Goal: Task Accomplishment & Management: Use online tool/utility

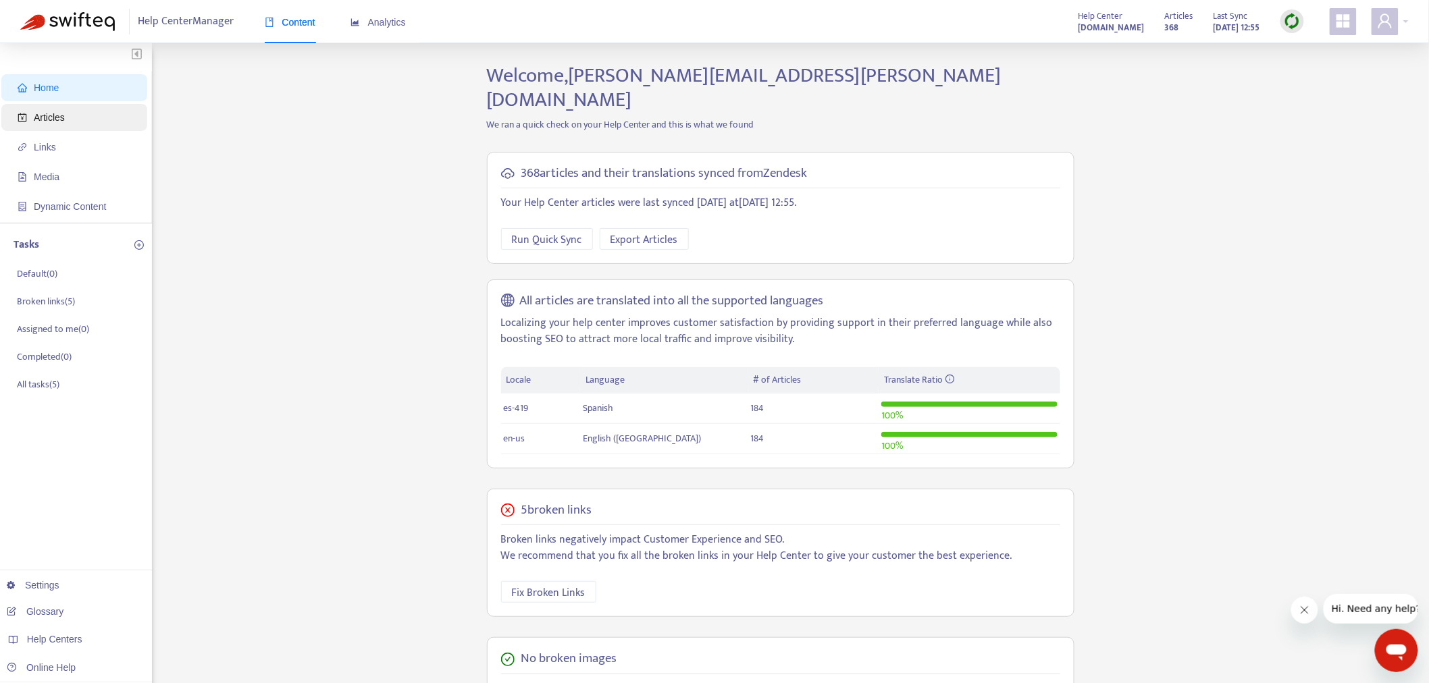
click at [106, 122] on span "Articles" at bounding box center [77, 117] width 119 height 27
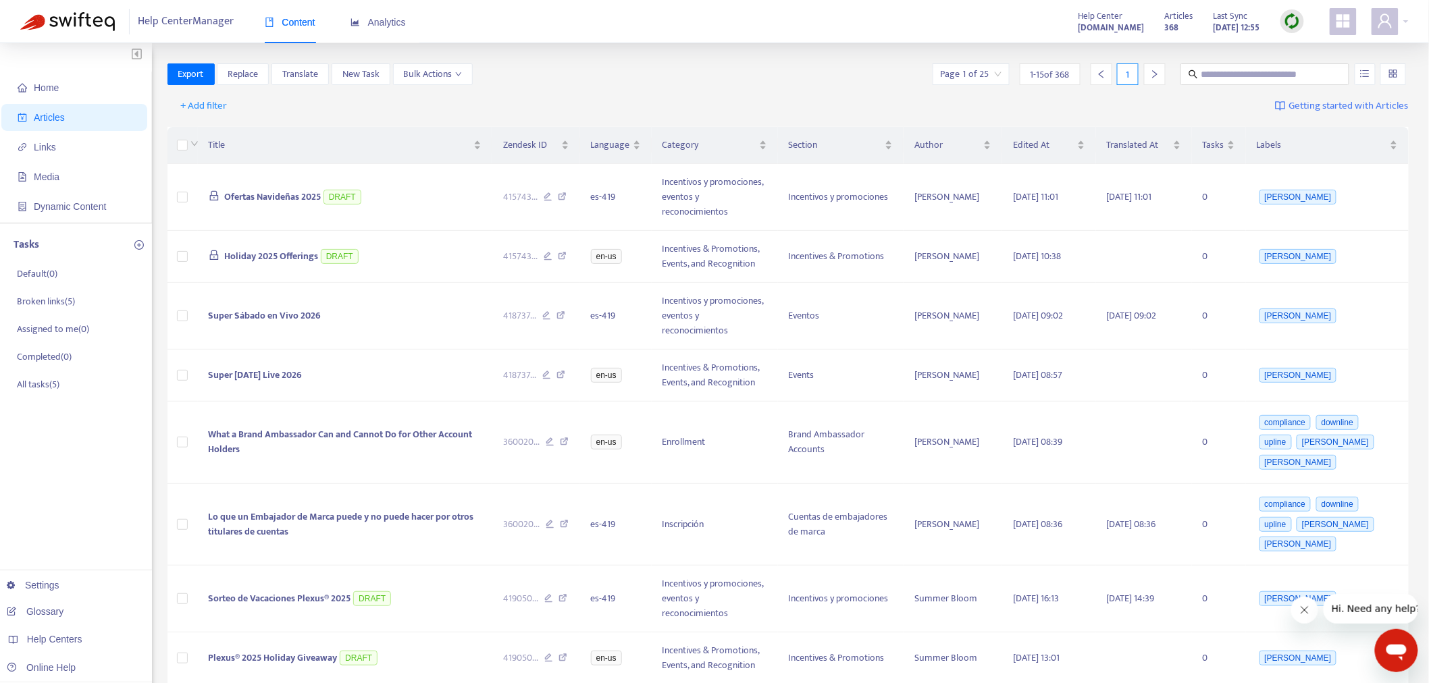
click at [838, 23] on div "Help Center Manager Content Analytics Help Center [DOMAIN_NAME] Articles 368 La…" at bounding box center [714, 21] width 1429 height 43
click at [692, 84] on div "Export Replace Translate New Task Bulk Actions Page 1 of 25 1 - 15 of 368 1" at bounding box center [788, 74] width 1242 height 22
click at [1258, 70] on input "text" at bounding box center [1265, 74] width 130 height 15
paste input "**********"
type input "**********"
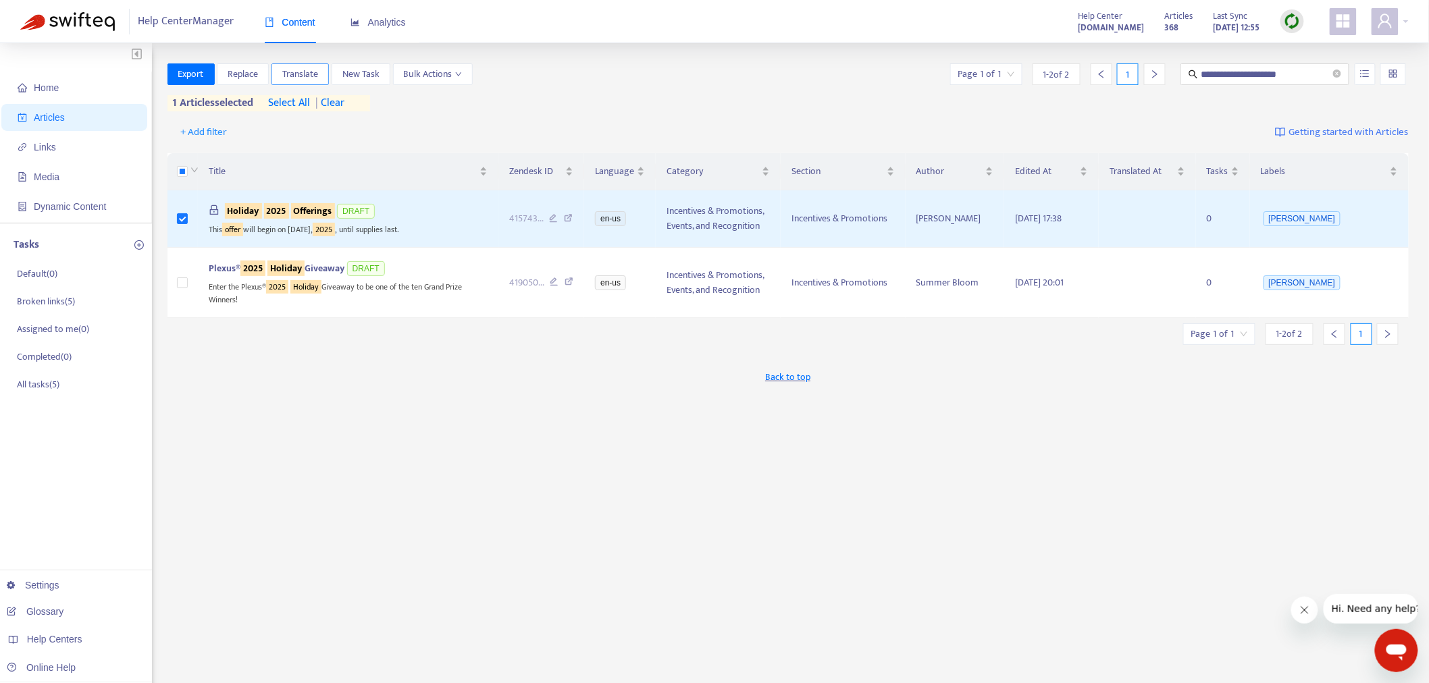
click at [302, 76] on span "Translate" at bounding box center [300, 74] width 36 height 15
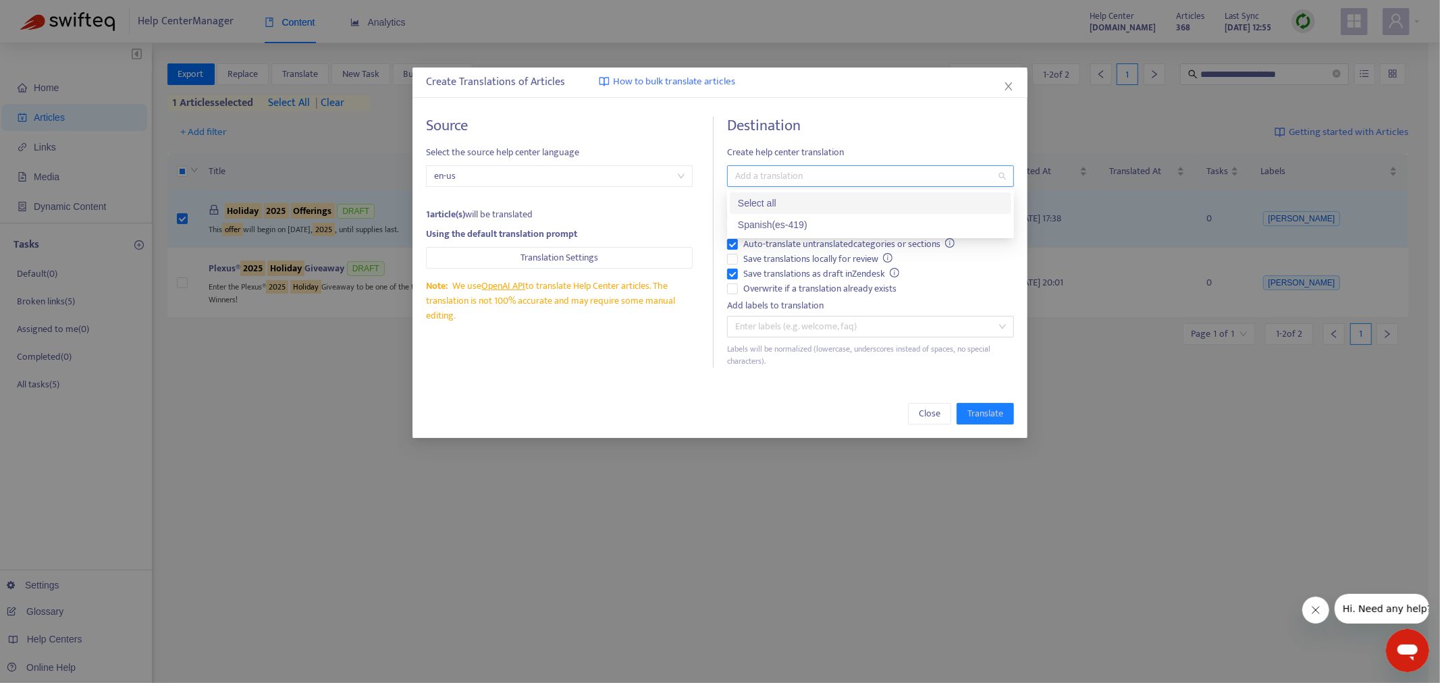
click at [772, 173] on div at bounding box center [863, 176] width 267 height 16
click at [778, 225] on div "Spanish ( es-419 )" at bounding box center [870, 224] width 265 height 15
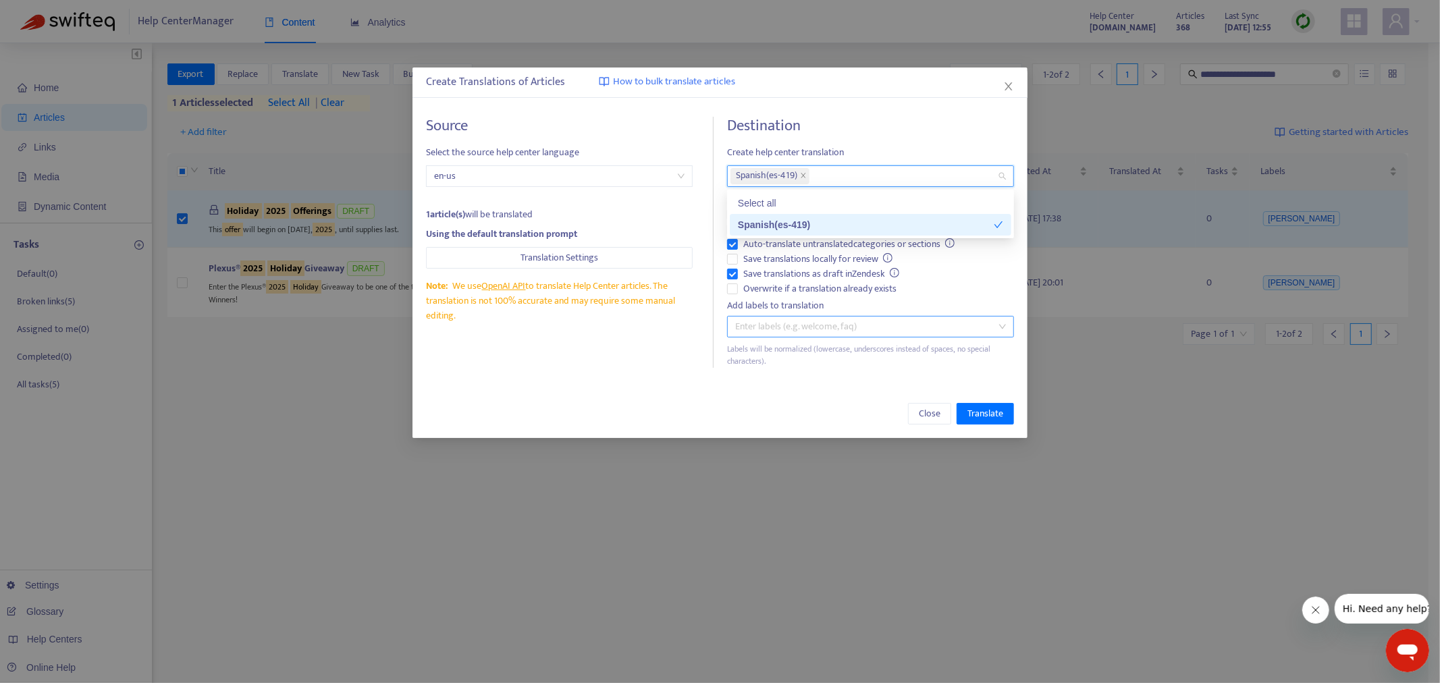
click at [757, 329] on div at bounding box center [863, 327] width 267 height 16
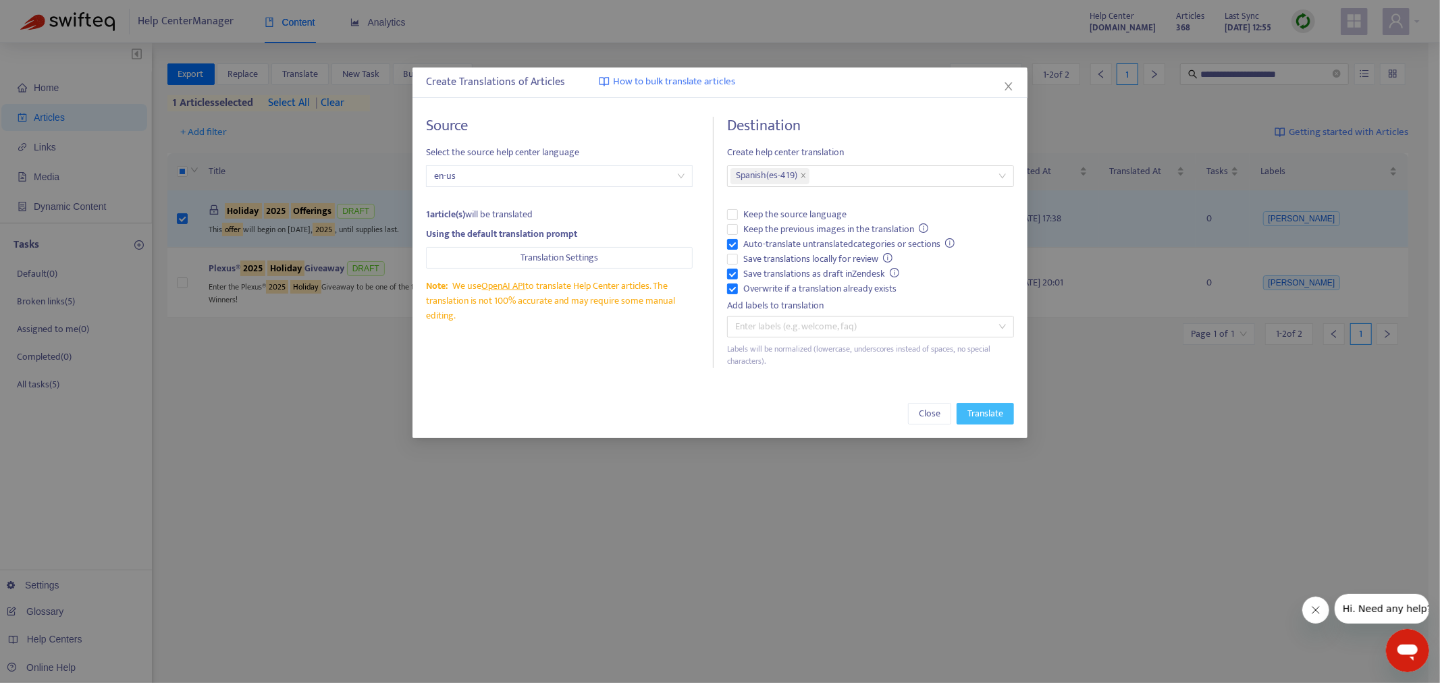
drag, startPoint x: 978, startPoint y: 396, endPoint x: 982, endPoint y: 402, distance: 7.9
click at [982, 402] on div "Close Translate" at bounding box center [719, 414] width 615 height 49
click at [983, 410] on span "Translate" at bounding box center [985, 413] width 36 height 15
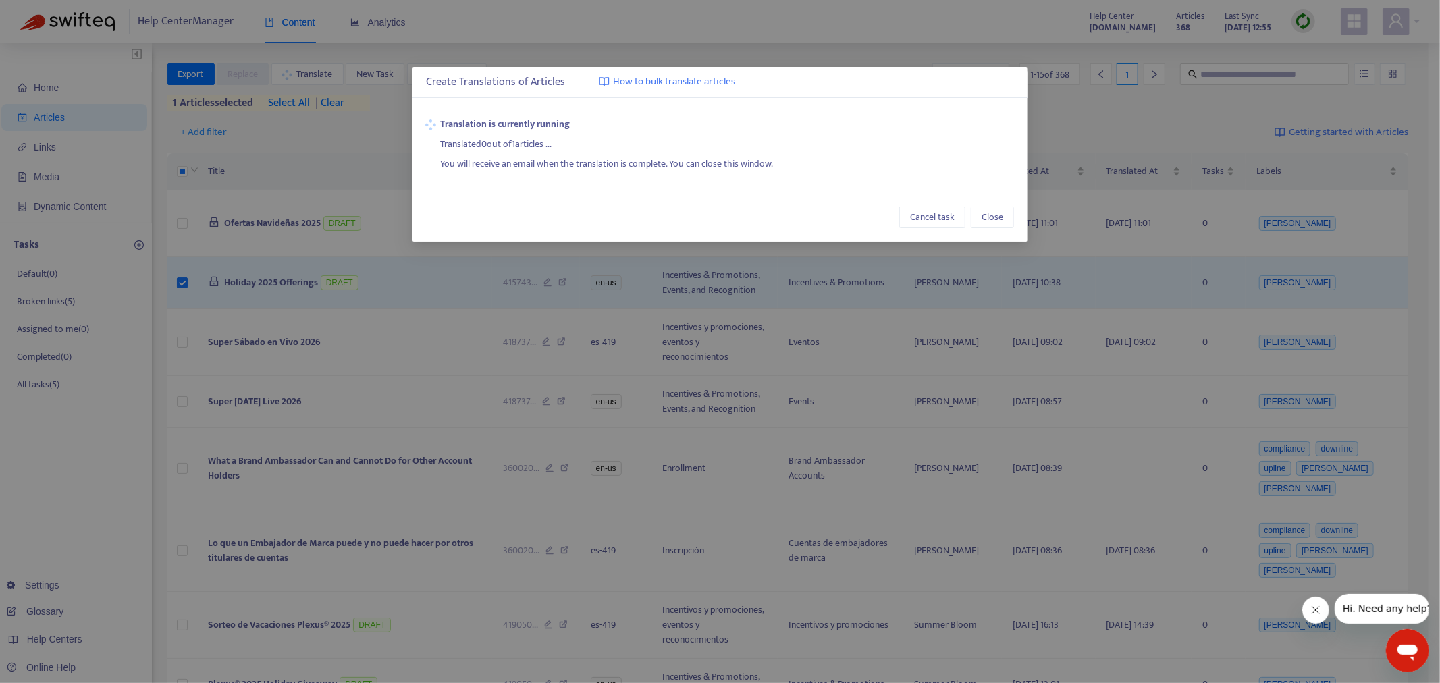
drag, startPoint x: 552, startPoint y: 193, endPoint x: 348, endPoint y: 233, distance: 207.7
click at [552, 196] on div "Cancel task Close" at bounding box center [719, 217] width 615 height 49
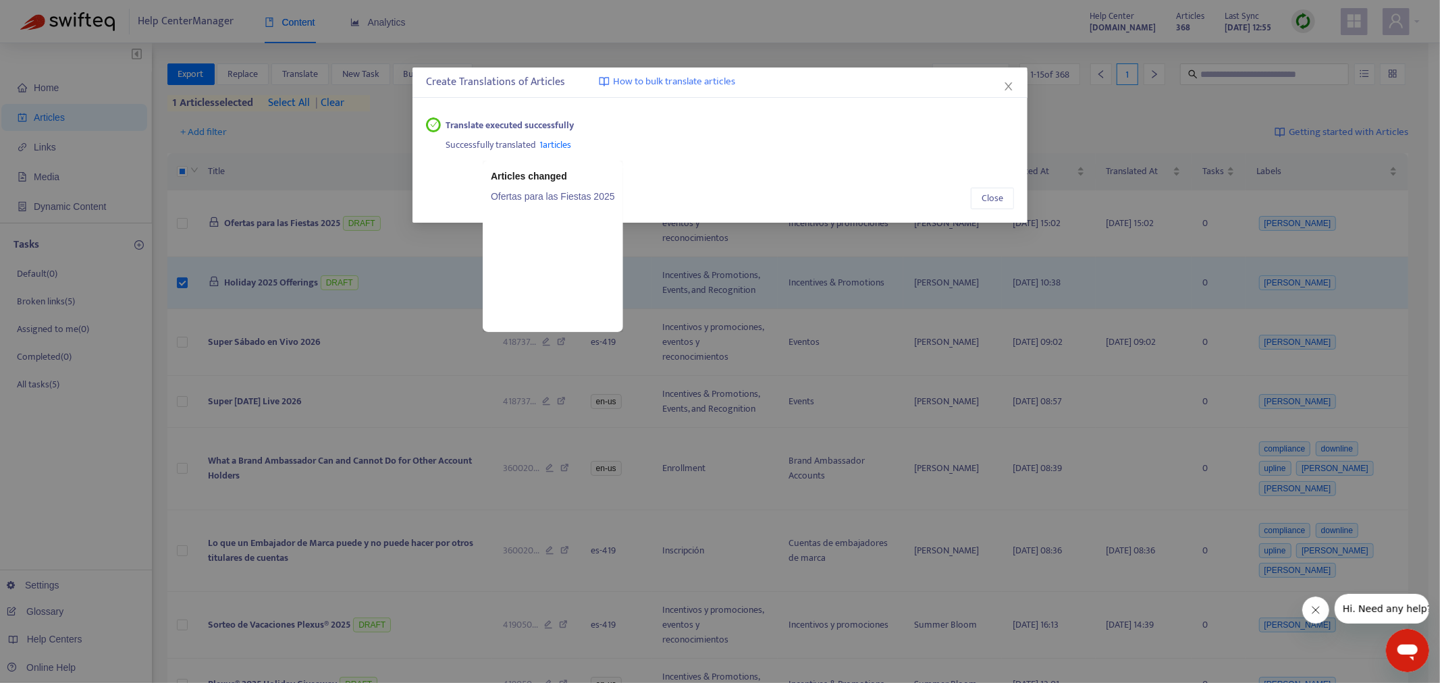
click at [560, 147] on span "1 articles" at bounding box center [556, 145] width 32 height 16
click at [545, 204] on link "Ofertas para las Fiestas 2025" at bounding box center [553, 196] width 124 height 15
